Goal: Information Seeking & Learning: Stay updated

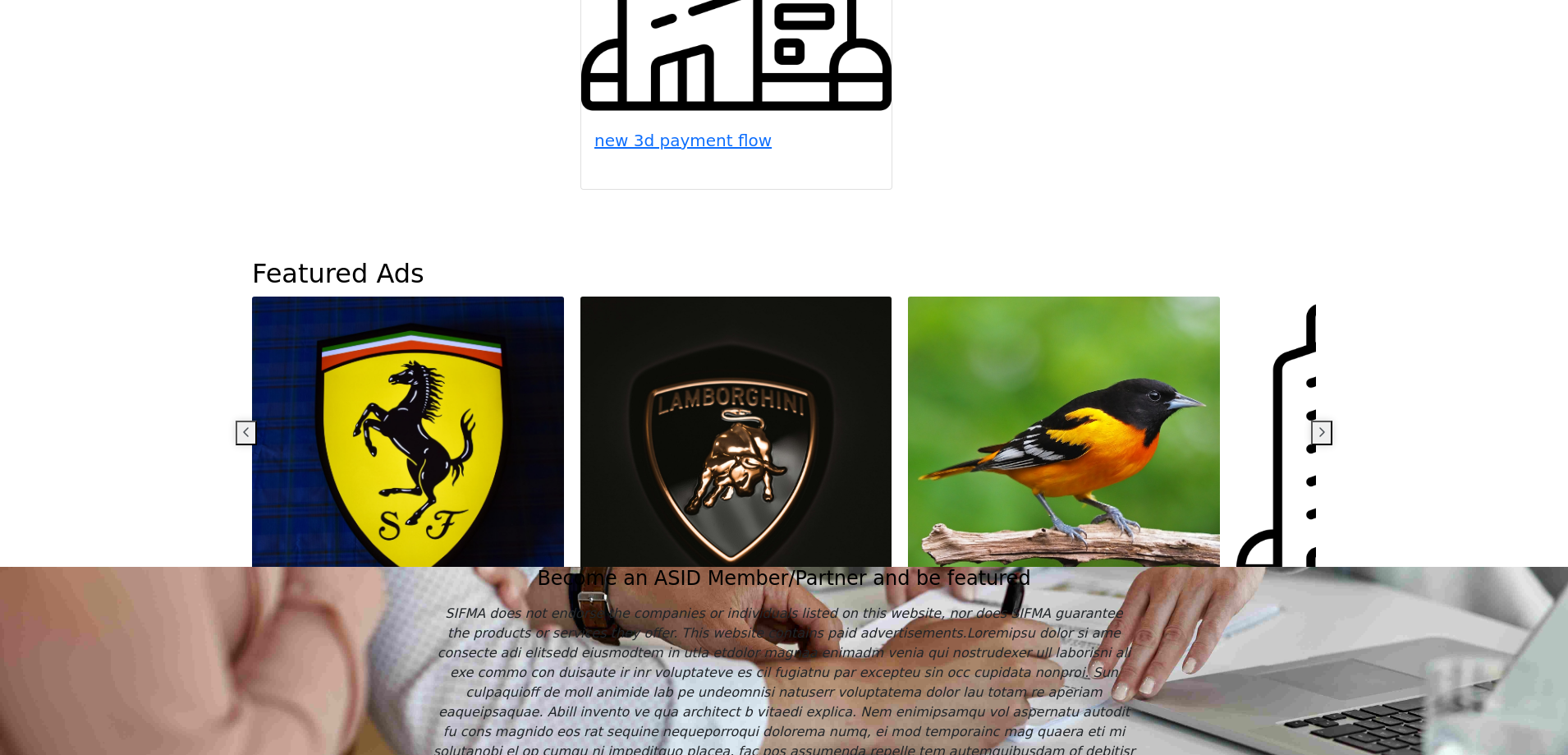
scroll to position [1309, 0]
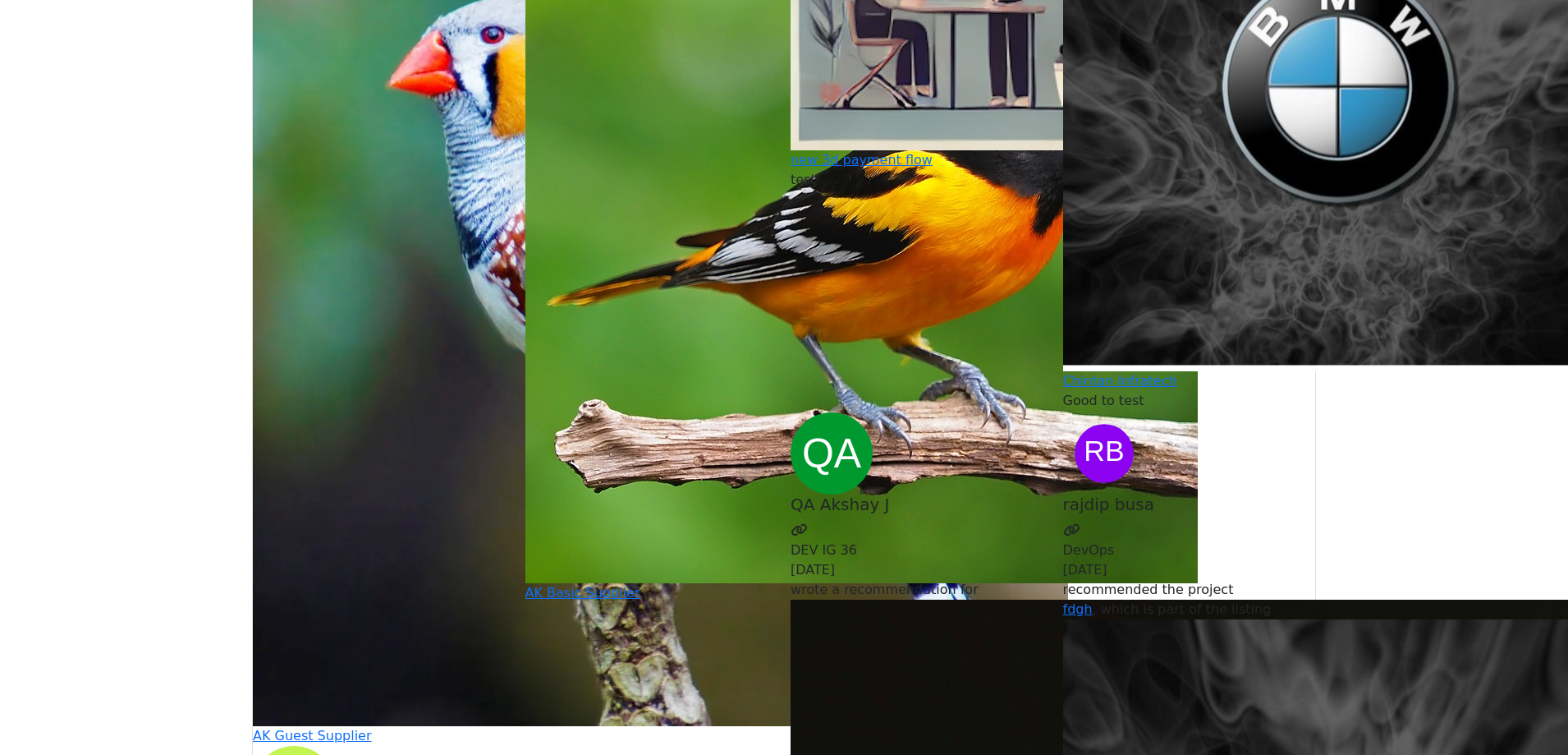
scroll to position [4928, 0]
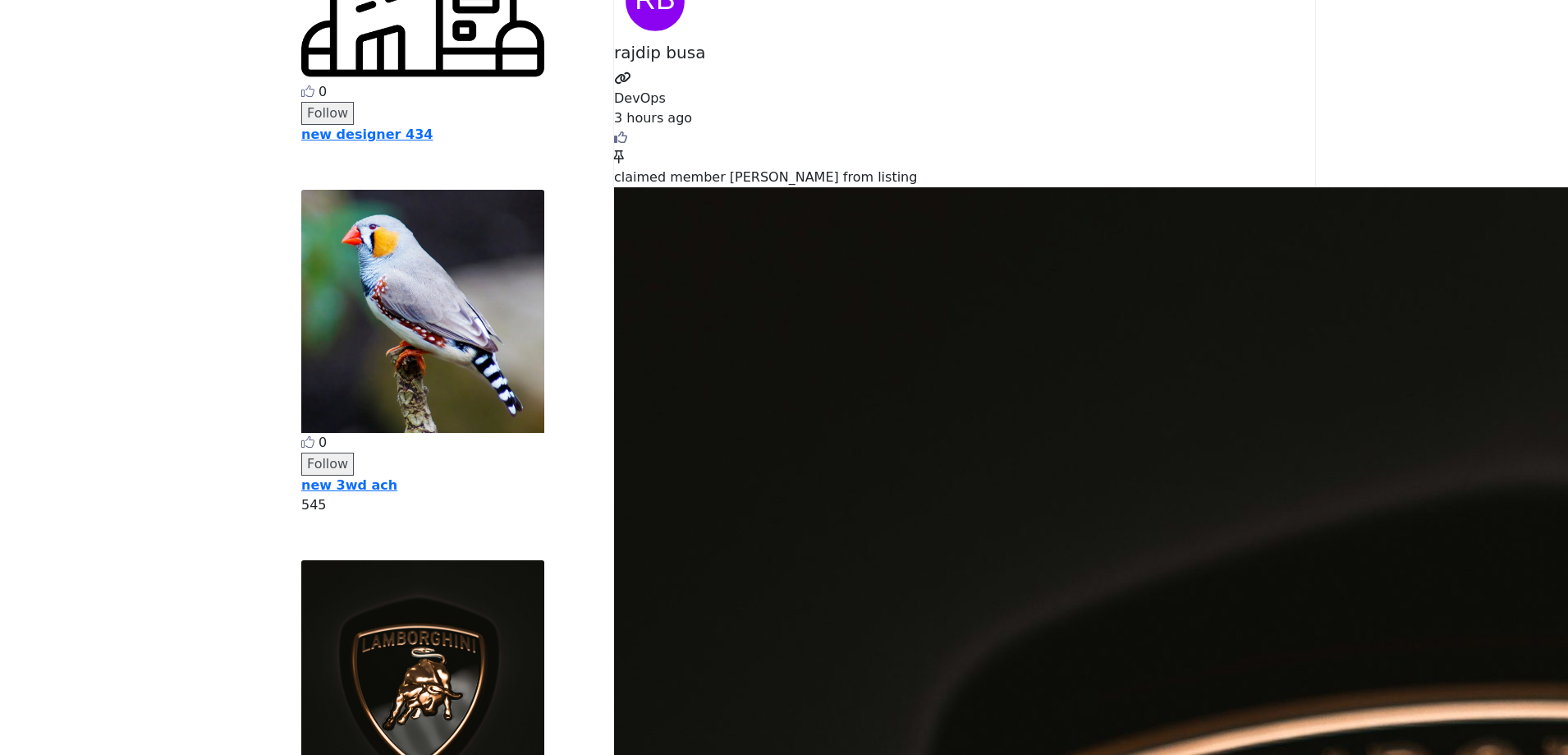
scroll to position [82, 0]
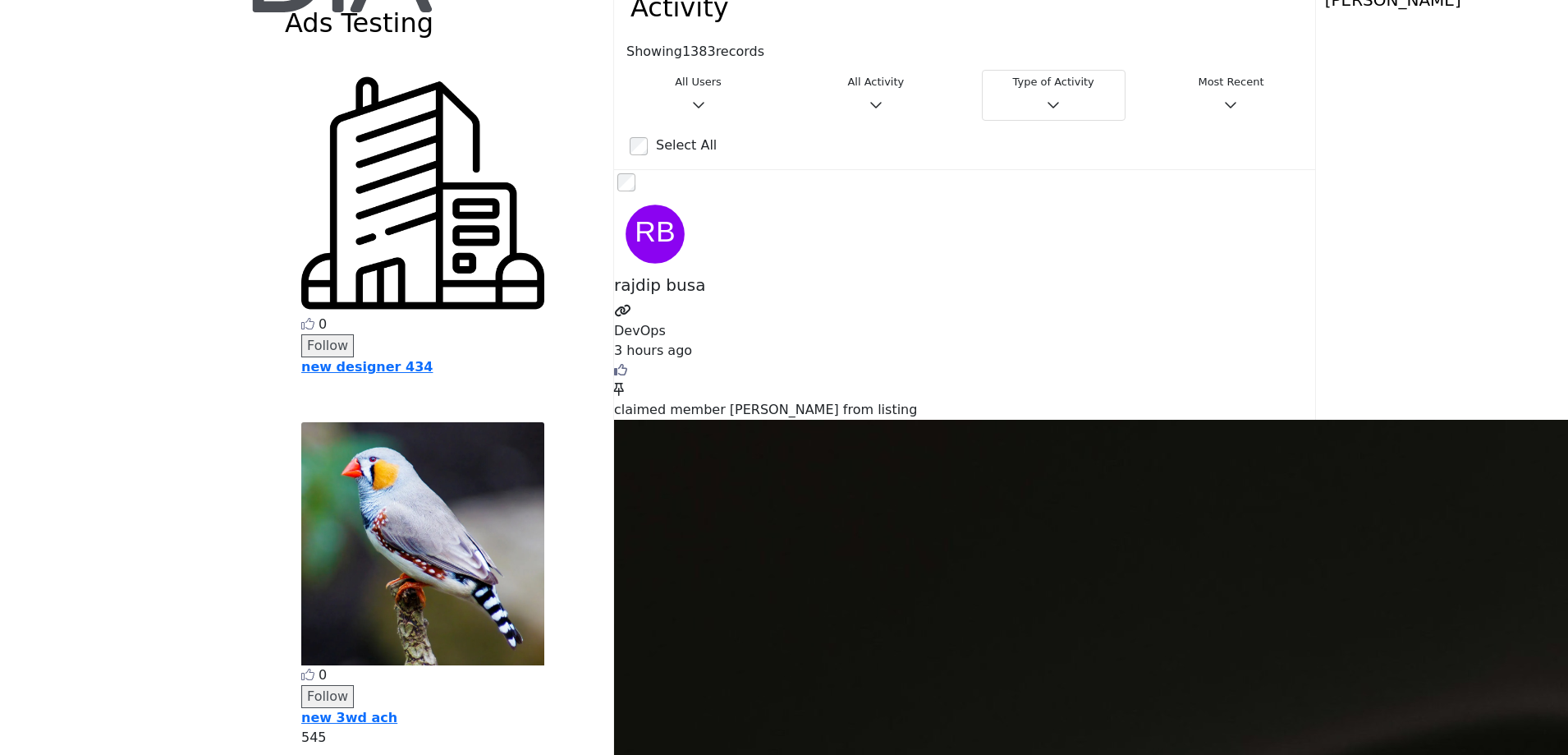
drag, startPoint x: 1245, startPoint y: 462, endPoint x: 1244, endPoint y: 564, distance: 102.0
click at [1017, 79] on h3 "Type of Activity" at bounding box center [1054, 82] width 122 height 14
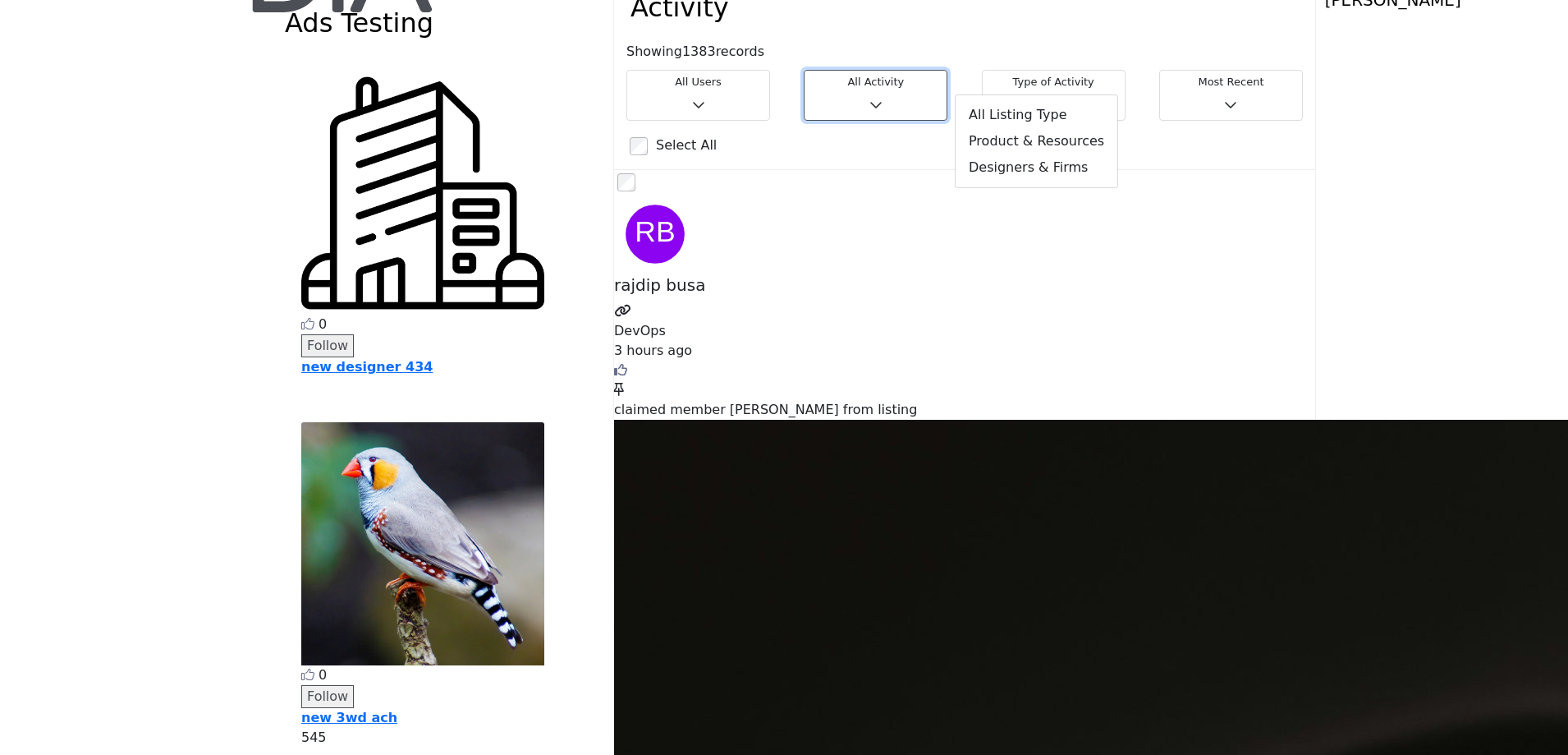
click at [846, 81] on h3 "All Activity" at bounding box center [876, 82] width 122 height 14
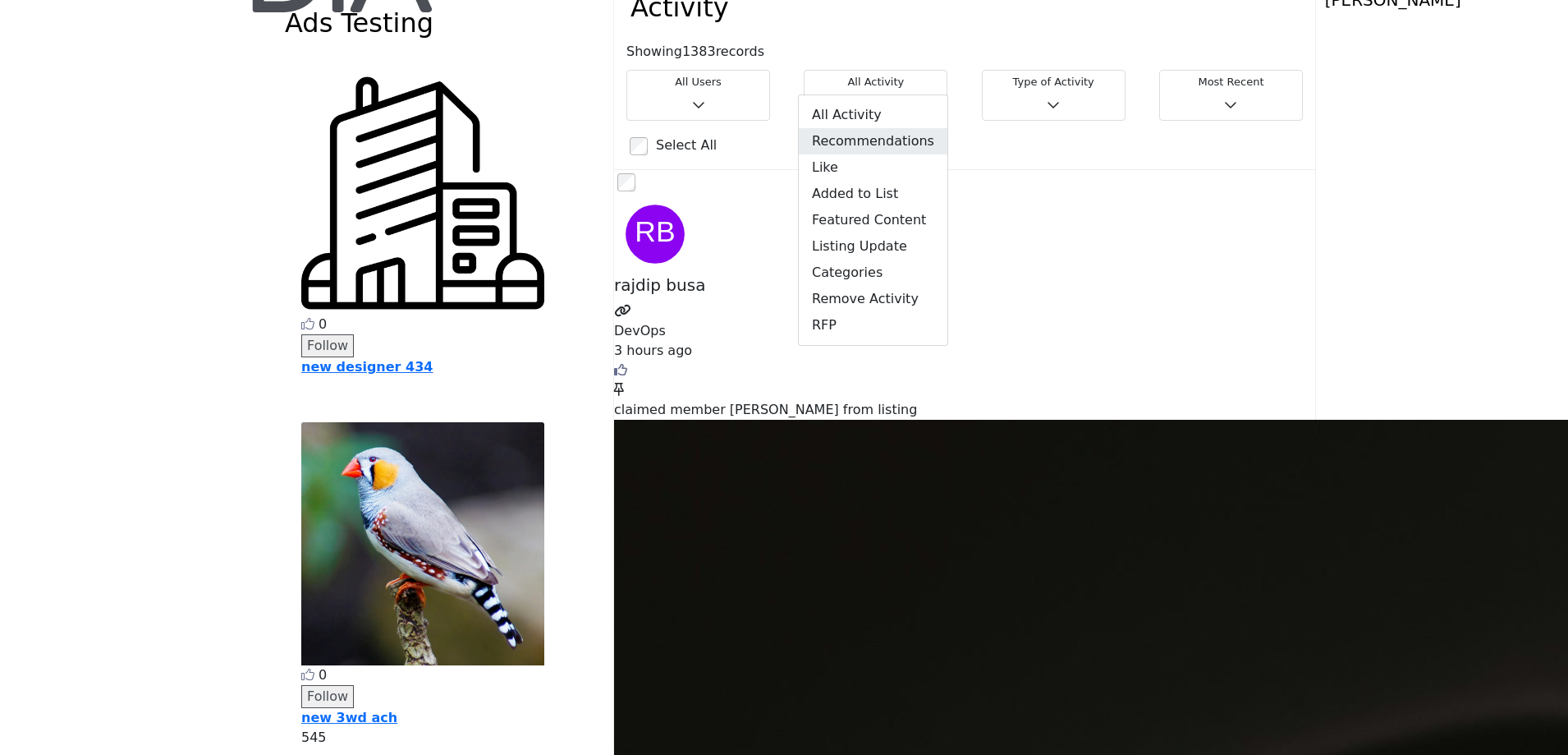
click at [855, 135] on span "Recommendations" at bounding box center [873, 141] width 149 height 26
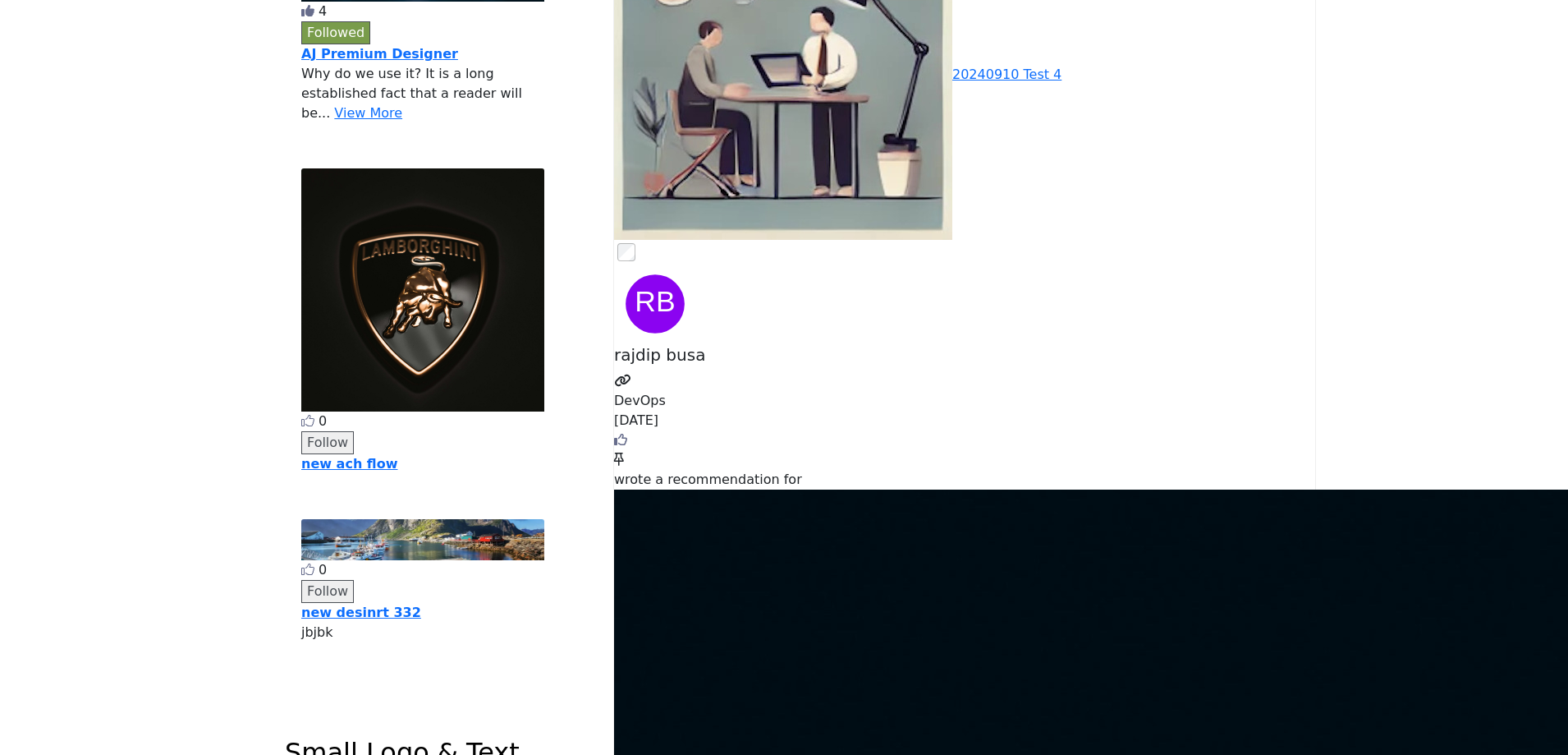
scroll to position [2875, 0]
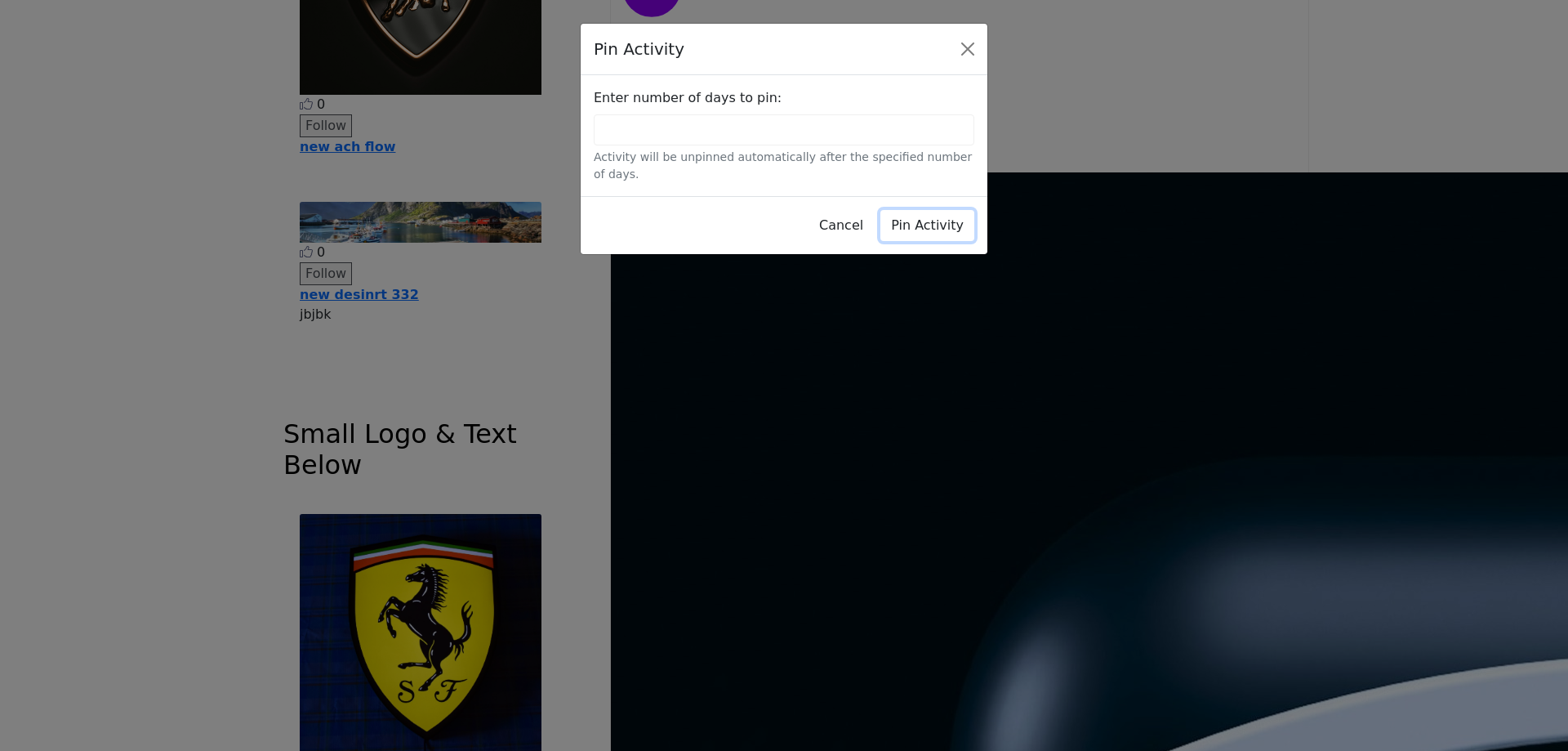
click at [915, 213] on button "Pin Activity" at bounding box center [927, 225] width 94 height 31
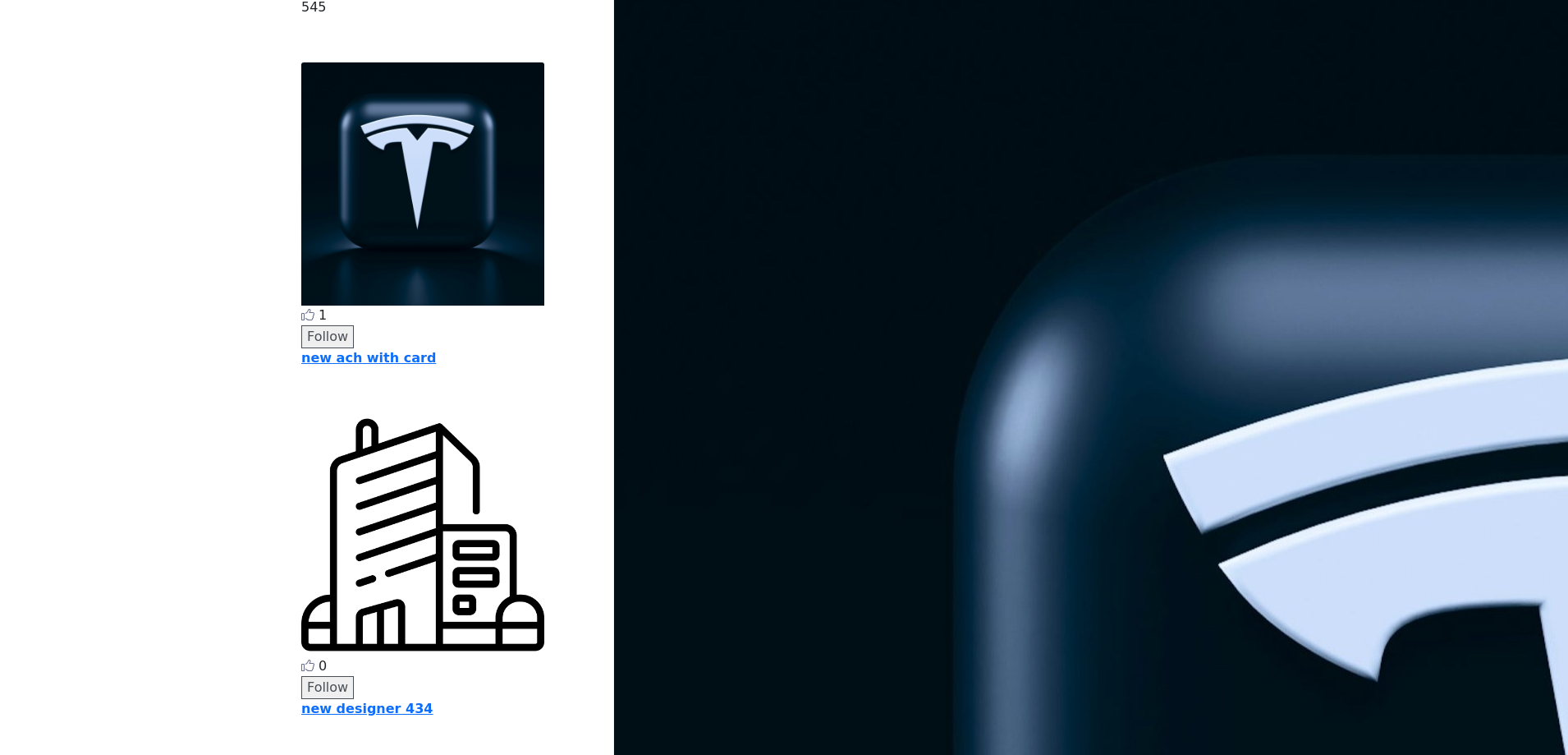
scroll to position [4024, 0]
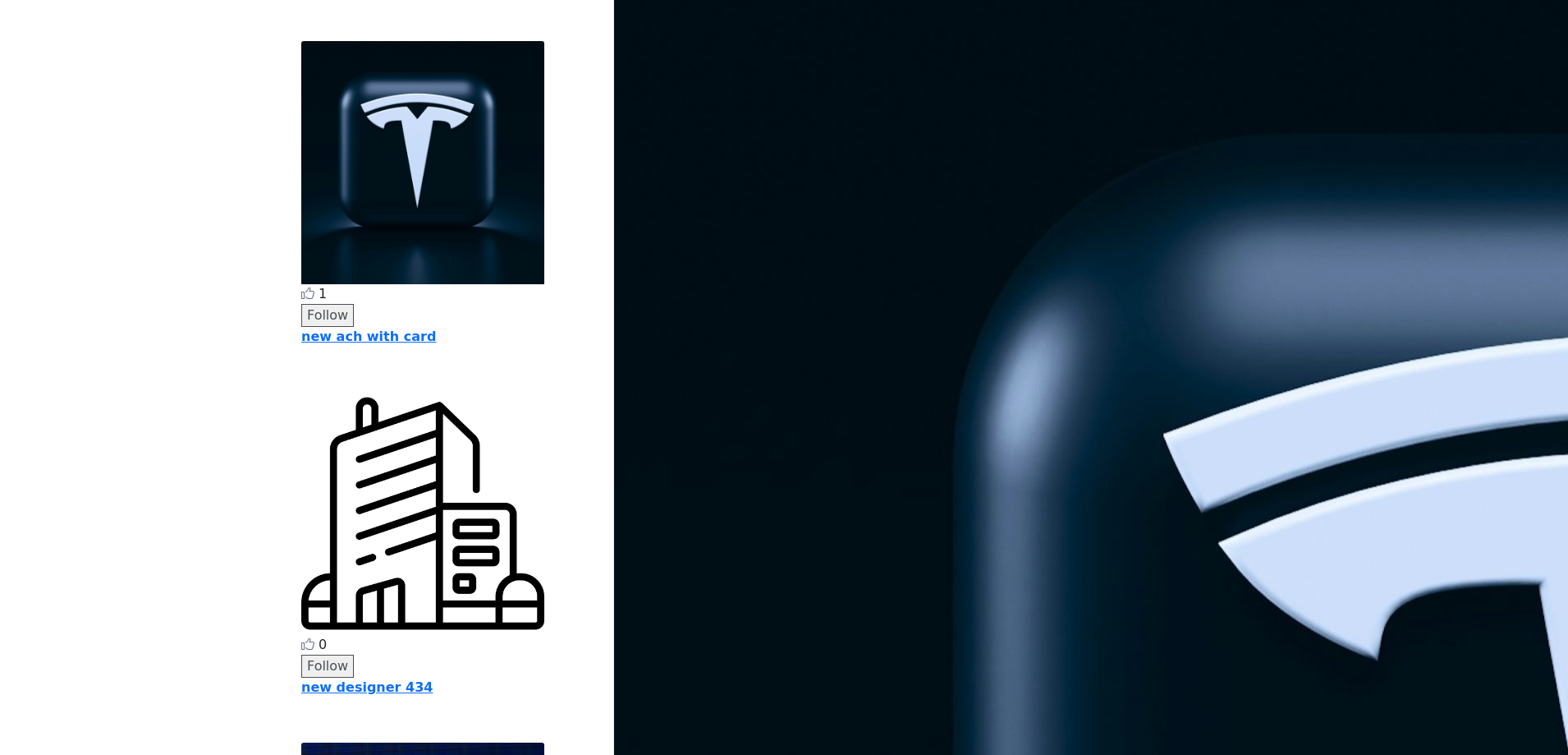
copy div "Nirmal Dev Testing from sync job 3 months ago Click to Like this activity 0 0 l…"
drag, startPoint x: 1093, startPoint y: 450, endPoint x: 735, endPoint y: 450, distance: 358.0
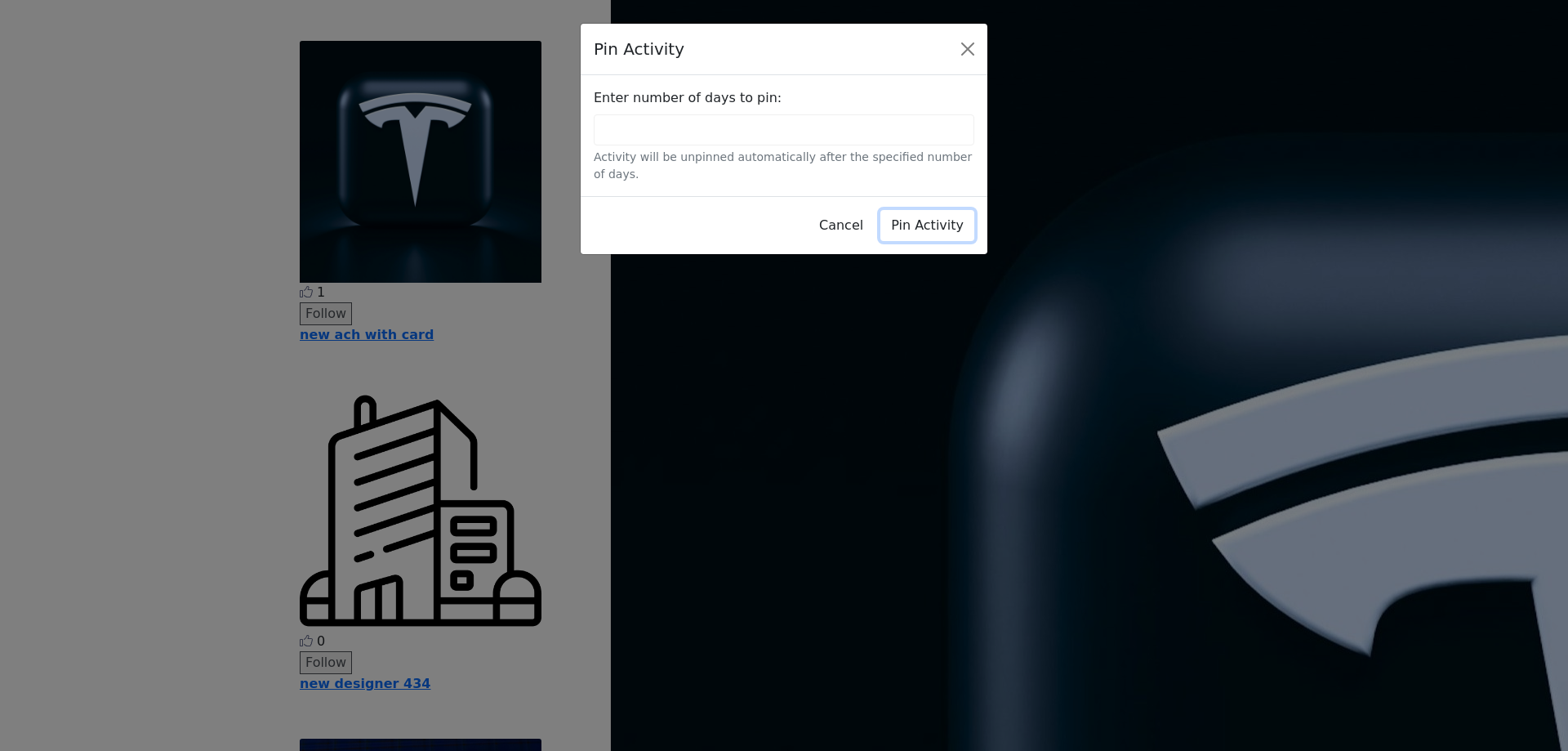
click at [920, 210] on button "Pin Activity" at bounding box center [927, 225] width 94 height 31
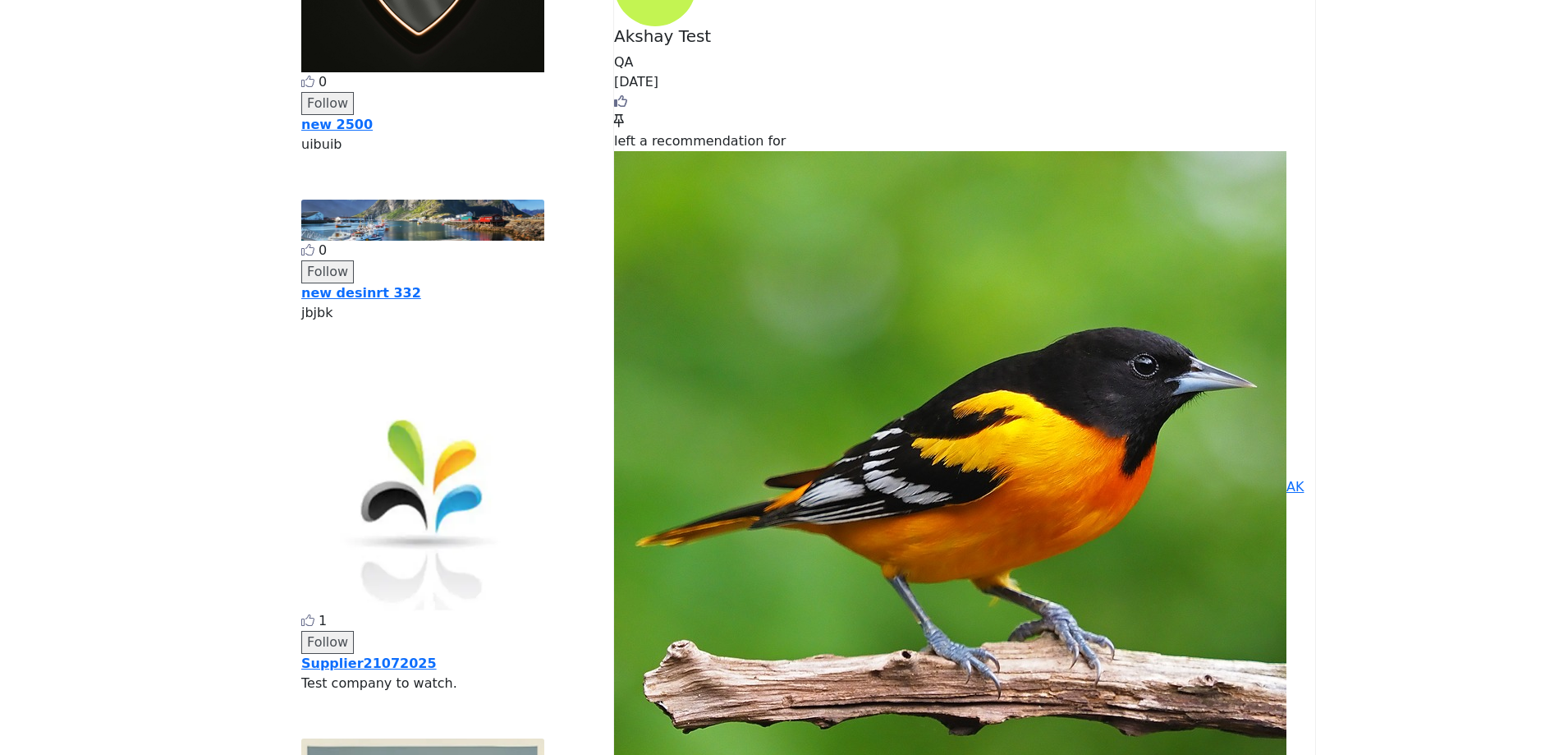
scroll to position [821, 0]
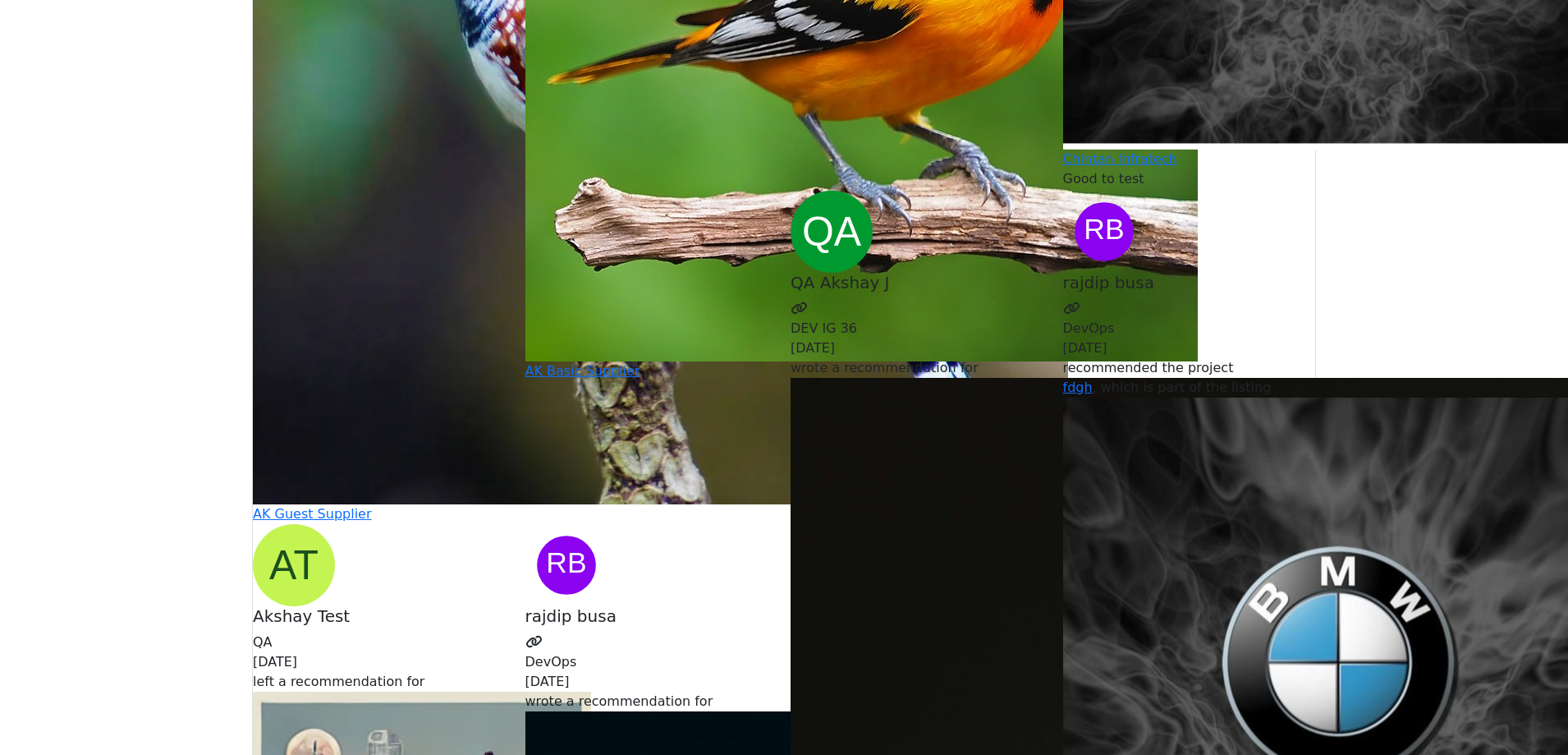
scroll to position [4763, 0]
